Goal: Task Accomplishment & Management: Complete application form

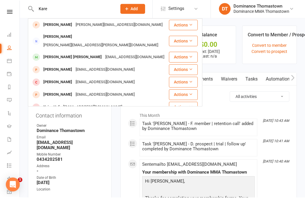
type input "Kare"
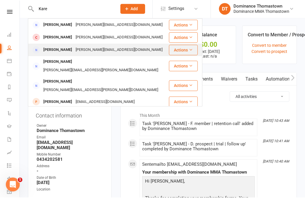
click at [120, 53] on div "[PERSON_NAME] [PERSON_NAME][EMAIL_ADDRESS][DOMAIN_NAME]" at bounding box center [99, 51] width 140 height 12
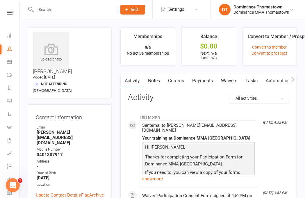
click at [231, 79] on link "Waivers" at bounding box center [229, 80] width 24 height 13
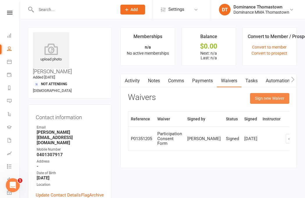
click at [264, 99] on button "Sign new Waiver" at bounding box center [269, 98] width 39 height 10
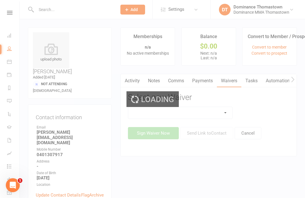
click at [223, 122] on div "Loading" at bounding box center [152, 99] width 305 height 198
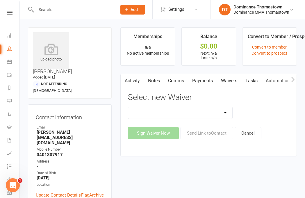
click at [230, 123] on div "Member | Cancellation | Adults Member | Cancellation | Kids/Teens Member | Inju…" at bounding box center [208, 123] width 161 height 33
click at [217, 114] on select "Member | Cancellation | Adults Member | Cancellation | Kids/Teens Member | Inju…" at bounding box center [180, 113] width 104 height 12
select select "374"
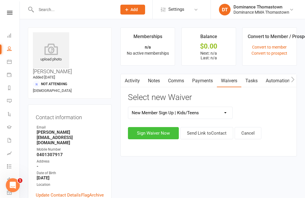
click at [164, 135] on button "Sign Waiver Now" at bounding box center [153, 133] width 51 height 12
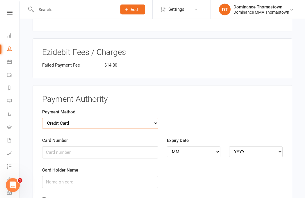
click at [143, 118] on select "Credit Card Bank Account" at bounding box center [100, 123] width 116 height 11
click at [64, 108] on div "Payment Method Credit Card Bank Account" at bounding box center [100, 118] width 116 height 20
click at [81, 112] on div "Payment Method Credit Card Bank Account" at bounding box center [100, 122] width 125 height 29
click at [95, 108] on div "Payment Method Credit Card Bank Account" at bounding box center [100, 118] width 116 height 20
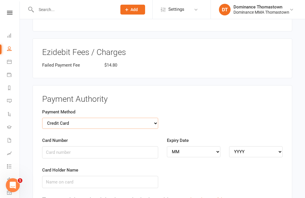
click at [90, 118] on select "Credit Card Bank Account" at bounding box center [100, 123] width 116 height 11
click at [108, 146] on input "Card Number" at bounding box center [100, 152] width 116 height 12
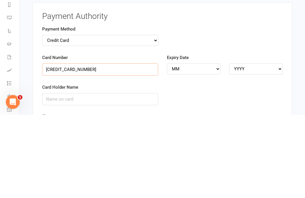
type input "[CREDIT_CARD_NUMBER]"
click at [197, 147] on select "MM 01 02 03 04 05 06 07 08 09 10 11 12" at bounding box center [194, 152] width 54 height 11
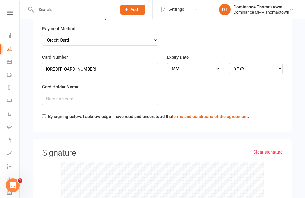
select select "09"
click at [259, 63] on select "YYYY 2025 2026 2027 2028 2029 2030 2031 2032 2033 2034" at bounding box center [256, 68] width 54 height 11
select select "2026"
click at [114, 93] on input "Card Holder Name" at bounding box center [100, 99] width 116 height 12
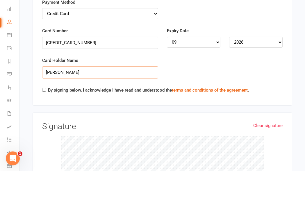
type input "[PERSON_NAME]"
click at [77, 79] on div "Payment Authority Payment Method Credit Card Bank Account Card Number [CREDIT_C…" at bounding box center [163, 67] width 260 height 130
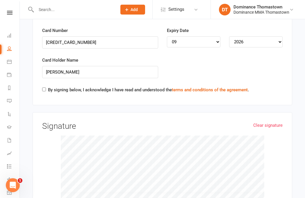
click at [49, 86] on label "By signing below, I acknowledge I have read and understood the terms and condit…" at bounding box center [148, 89] width 201 height 7
click at [46, 88] on input "By signing below, I acknowledge I have read and understood the terms and condit…" at bounding box center [44, 90] width 4 height 4
checkbox input "true"
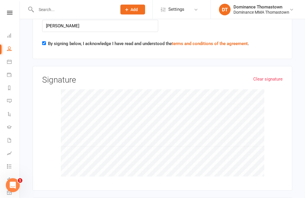
scroll to position [974, 0]
click at [275, 75] on link "Clear signature" at bounding box center [267, 78] width 29 height 7
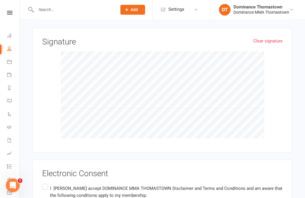
click at [44, 183] on input "I [PERSON_NAME] accept DOMINANCE MMA THOMASTOWN Disclaimer and Terms and Condit…" at bounding box center [44, 183] width 4 height 0
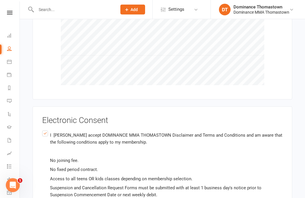
scroll to position [1071, 0]
